Goal: Information Seeking & Learning: Learn about a topic

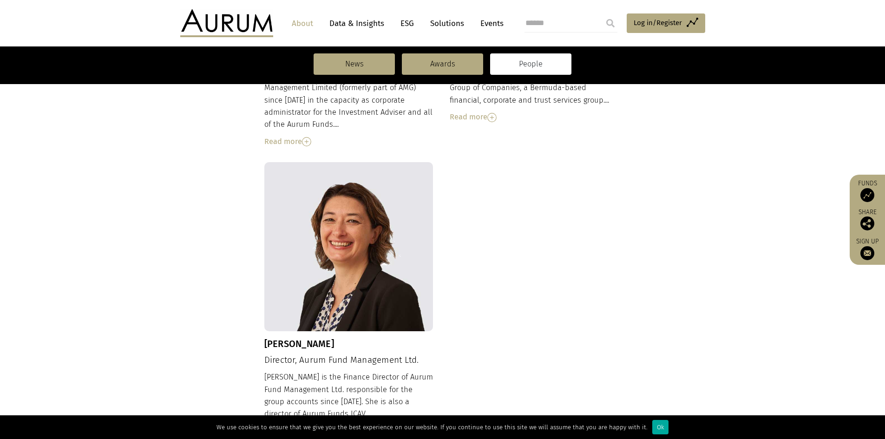
scroll to position [790, 0]
